Goal: Task Accomplishment & Management: Manage account settings

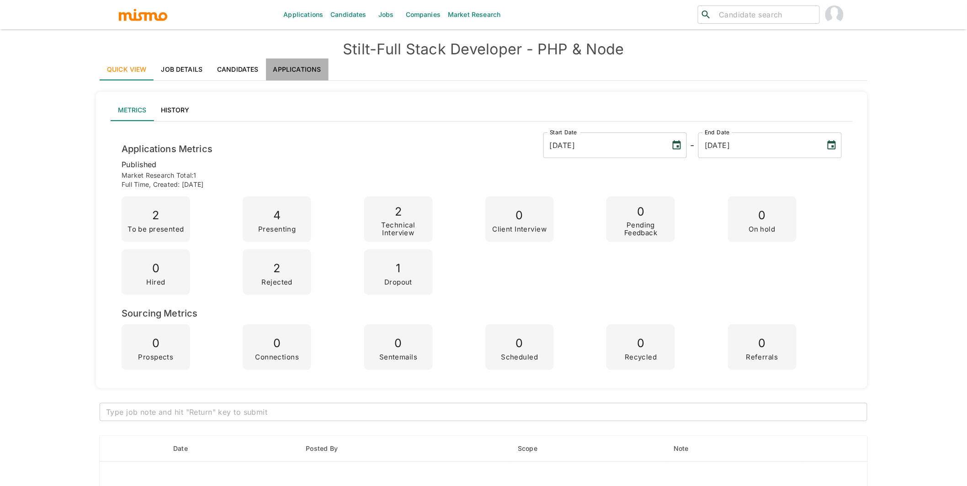
click at [298, 68] on link "Applications" at bounding box center [297, 69] width 63 height 22
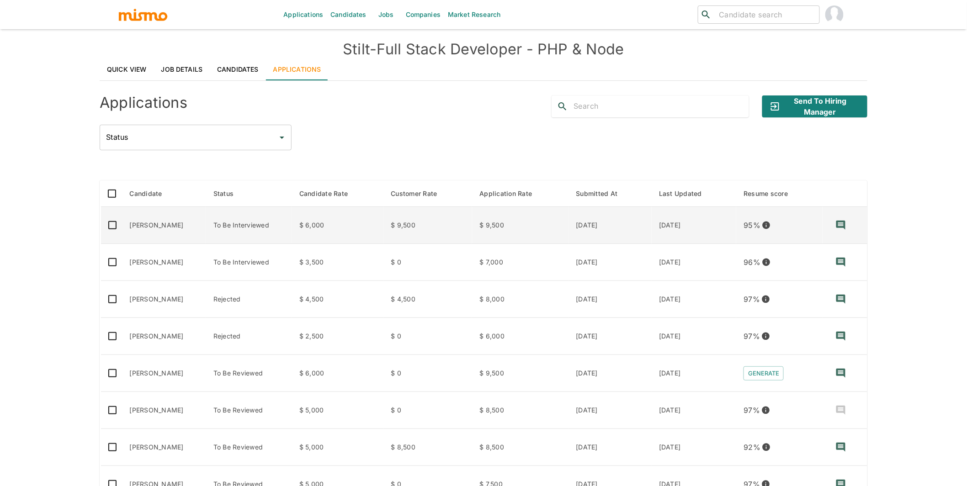
click at [206, 229] on td "[PERSON_NAME]" at bounding box center [164, 225] width 84 height 37
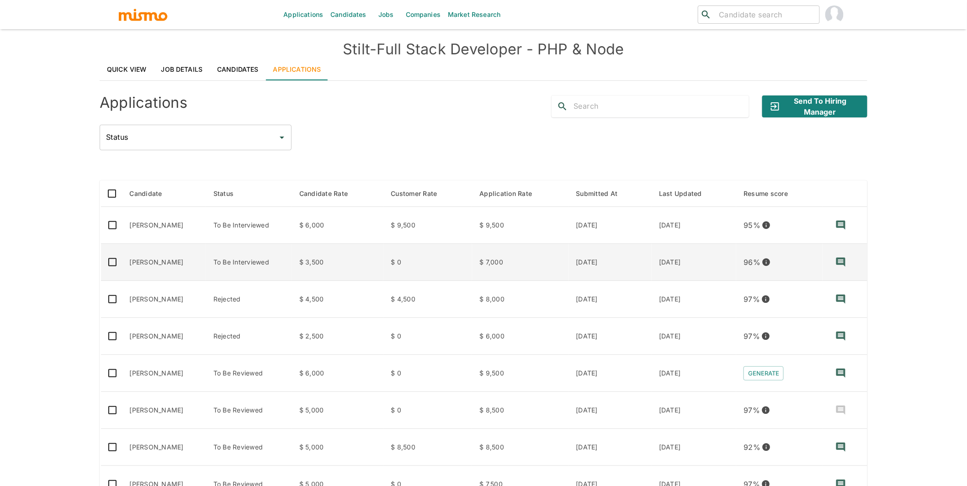
click at [205, 267] on td "[PERSON_NAME]" at bounding box center [164, 262] width 84 height 37
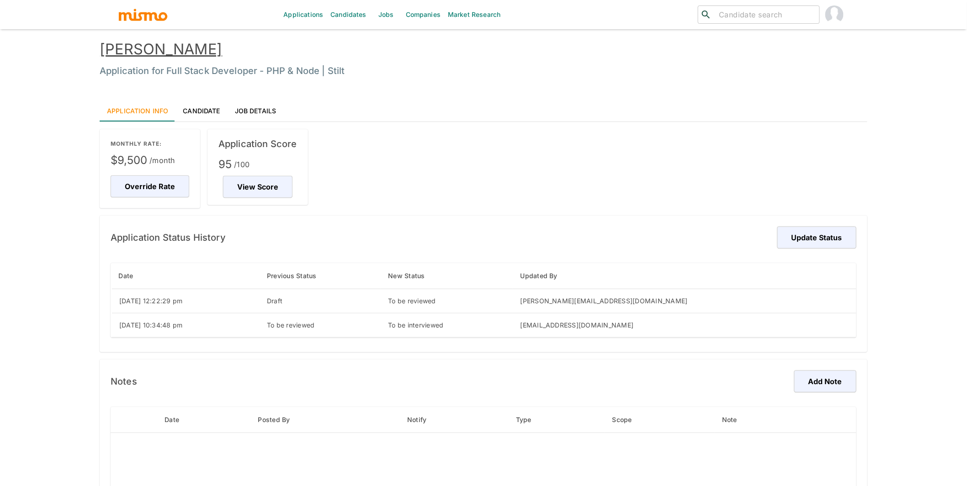
click at [171, 44] on link "[PERSON_NAME]" at bounding box center [161, 49] width 122 height 18
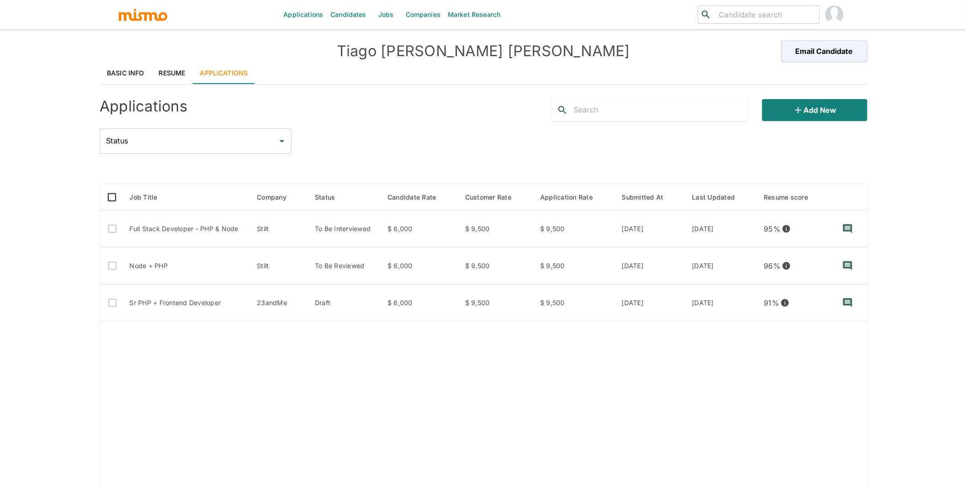
click at [174, 73] on link "Resume" at bounding box center [172, 73] width 41 height 22
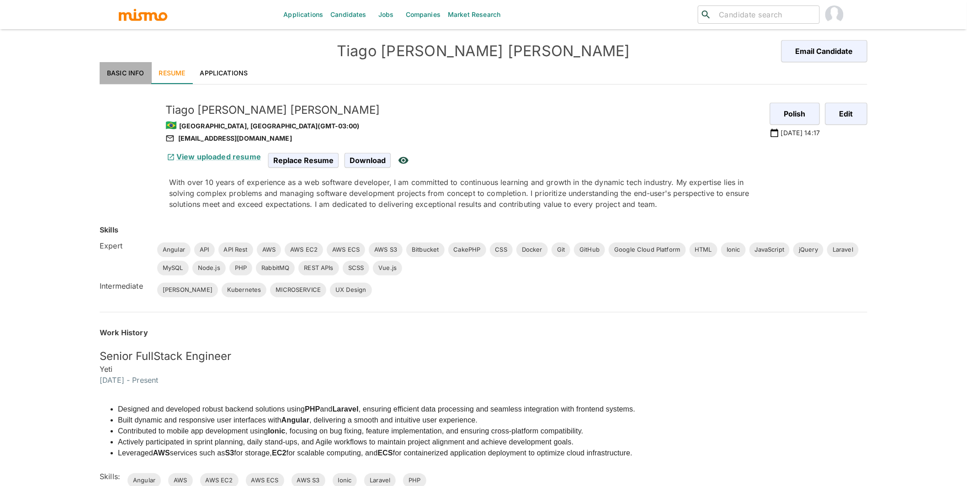
click at [131, 80] on link "Basic Info" at bounding box center [126, 73] width 52 height 22
